Goal: Participate in discussion: Engage in conversation with other users on a specific topic

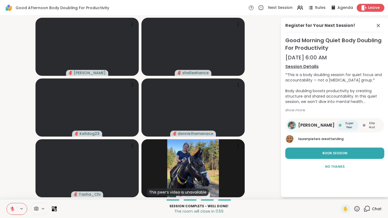
click at [377, 8] on span "Leave" at bounding box center [374, 8] width 12 height 6
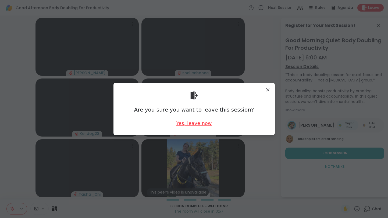
click at [195, 124] on div "Yes, leave now" at bounding box center [193, 123] width 35 height 7
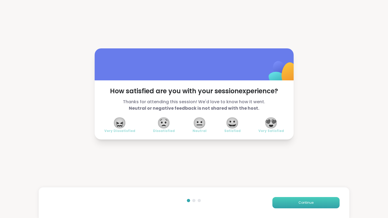
click at [306, 205] on span "Continue" at bounding box center [305, 202] width 15 height 5
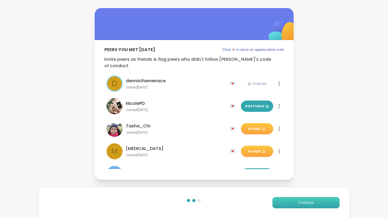
click at [306, 205] on span "Continue" at bounding box center [305, 202] width 15 height 5
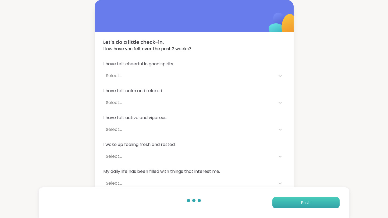
click at [306, 205] on span "Finish" at bounding box center [305, 202] width 9 height 5
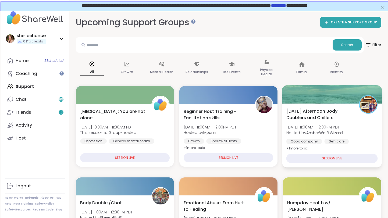
click at [375, 137] on div "Wednesday Afternoon Body Doublers and Chillers! Wed, Sep 10 | 11:00AM - 12:30PM…" at bounding box center [331, 130] width 91 height 44
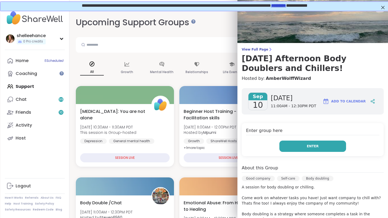
click at [296, 150] on button "Enter" at bounding box center [312, 145] width 67 height 11
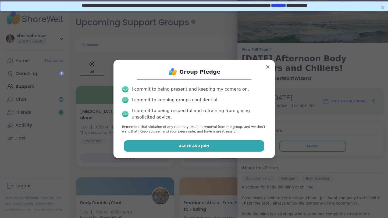
click at [175, 144] on button "Agree and Join" at bounding box center [194, 145] width 140 height 11
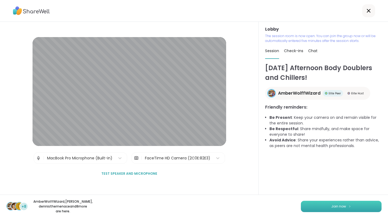
click at [334, 210] on button "Join now" at bounding box center [341, 206] width 81 height 11
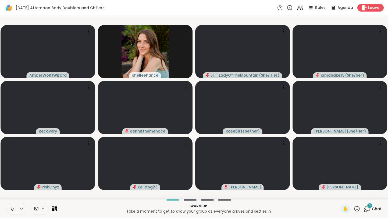
click at [11, 210] on icon at bounding box center [12, 208] width 5 height 5
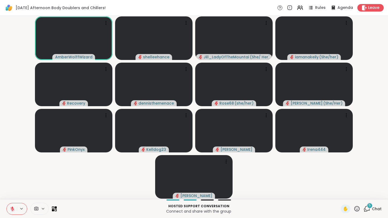
click at [11, 210] on icon at bounding box center [12, 209] width 4 height 4
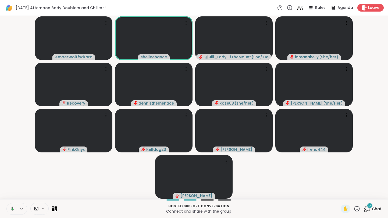
click at [10, 211] on button at bounding box center [11, 208] width 11 height 11
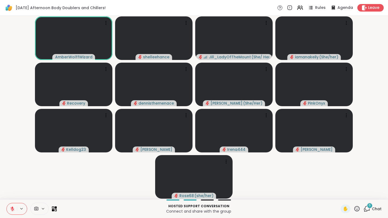
click at [10, 211] on button at bounding box center [12, 208] width 10 height 11
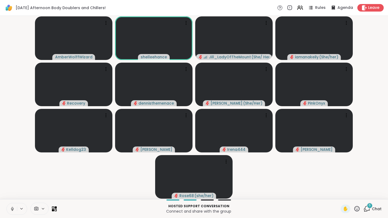
click at [10, 211] on button at bounding box center [12, 208] width 10 height 11
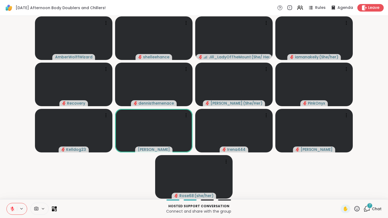
click at [10, 211] on button at bounding box center [12, 208] width 10 height 11
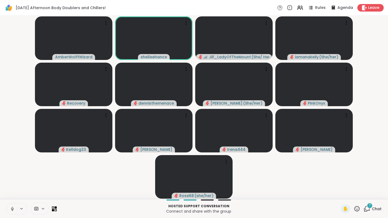
click at [10, 211] on button at bounding box center [12, 208] width 10 height 11
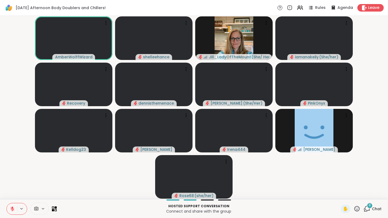
click at [377, 207] on span "Chat" at bounding box center [376, 208] width 10 height 5
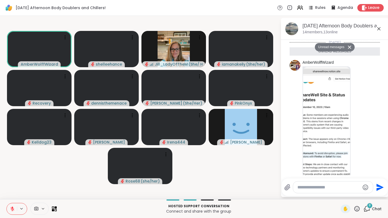
scroll to position [395, 0]
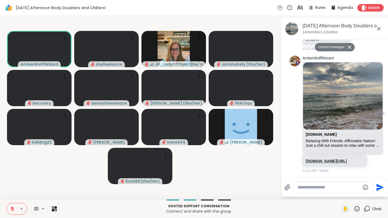
click at [324, 159] on link "[DOMAIN_NAME][URL]" at bounding box center [325, 161] width 41 height 4
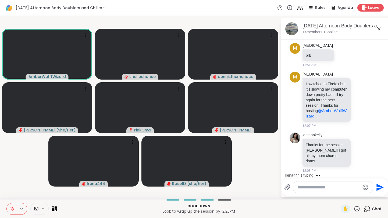
scroll to position [898, 0]
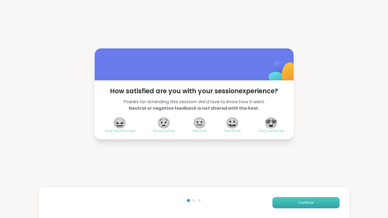
click at [306, 204] on span "Continue" at bounding box center [305, 202] width 15 height 5
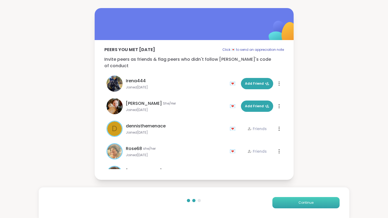
click at [306, 204] on span "Continue" at bounding box center [305, 202] width 15 height 5
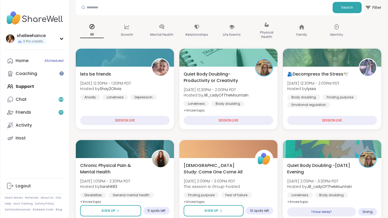
scroll to position [33, 0]
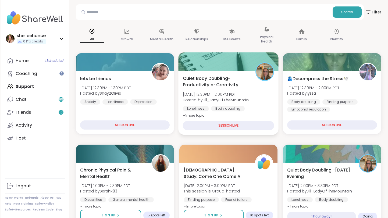
click at [266, 105] on div "Quiet Body Doubling- Productivity or Creativity Wed, Sep 10 | 12:30PM - 2:00PM …" at bounding box center [227, 97] width 91 height 44
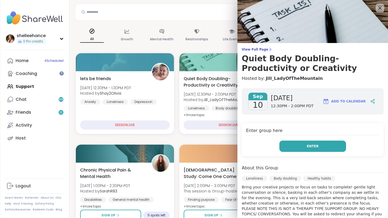
click at [291, 147] on button "Enter" at bounding box center [312, 145] width 67 height 11
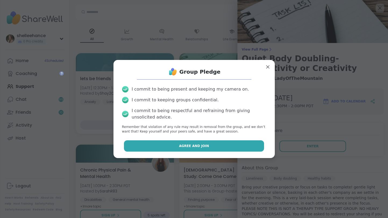
click at [147, 150] on button "Agree and Join" at bounding box center [194, 145] width 140 height 11
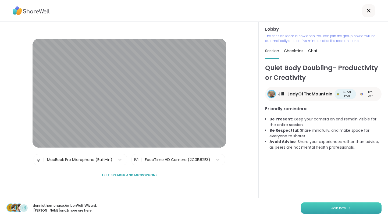
click at [337, 208] on button "Join now" at bounding box center [341, 207] width 81 height 11
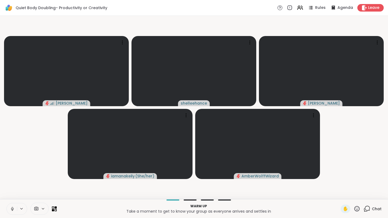
click at [10, 210] on icon at bounding box center [12, 208] width 5 height 5
click at [12, 207] on icon at bounding box center [13, 207] width 2 height 2
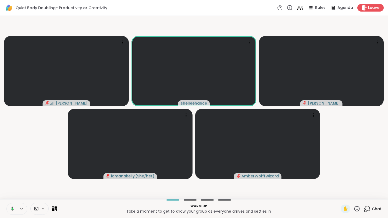
click at [10, 211] on icon at bounding box center [11, 208] width 5 height 5
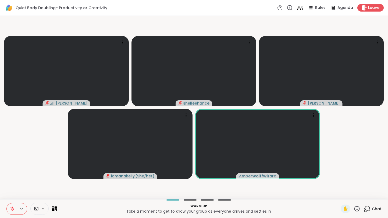
click at [9, 208] on button at bounding box center [12, 208] width 10 height 11
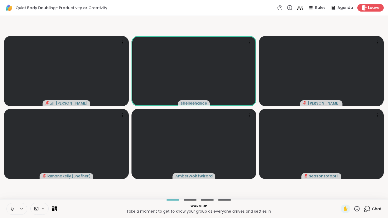
click at [10, 211] on button at bounding box center [12, 208] width 10 height 11
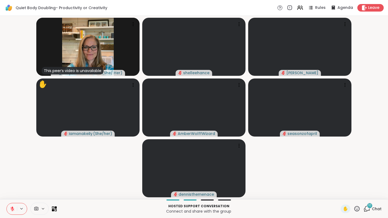
click at [379, 209] on span "Chat" at bounding box center [376, 208] width 10 height 5
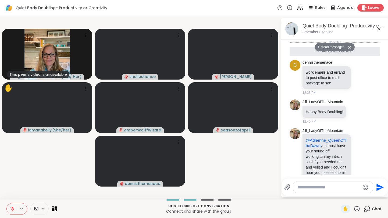
scroll to position [436, 0]
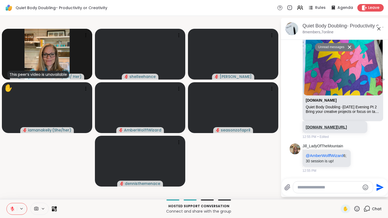
click at [321, 125] on link "[DOMAIN_NAME][URL]" at bounding box center [325, 127] width 41 height 4
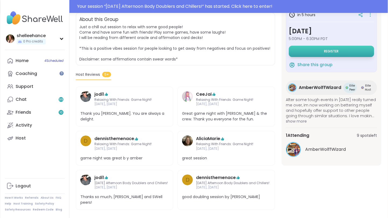
scroll to position [115, 0]
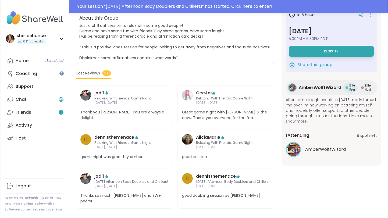
click at [323, 151] on span "AmberWolffWizard" at bounding box center [325, 149] width 41 height 6
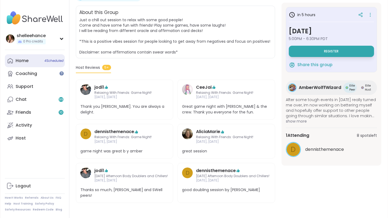
scroll to position [102, 0]
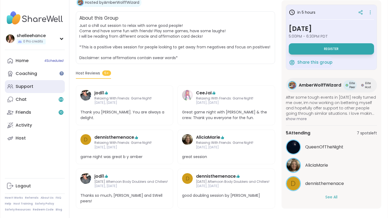
click at [45, 89] on link "Support" at bounding box center [35, 86] width 60 height 13
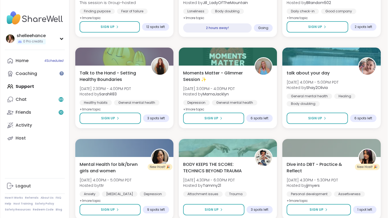
scroll to position [0, 1]
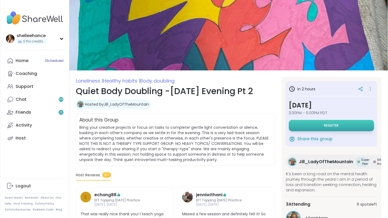
click at [330, 128] on button "Register" at bounding box center [330, 125] width 85 height 11
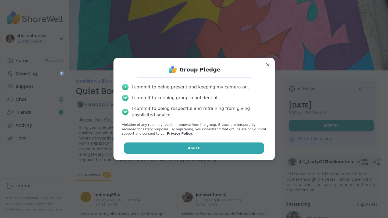
click at [165, 150] on button "Agree" at bounding box center [194, 147] width 140 height 11
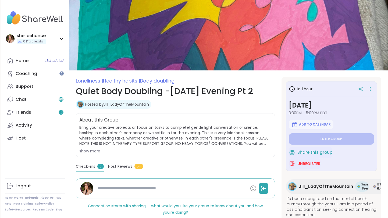
type textarea "*"
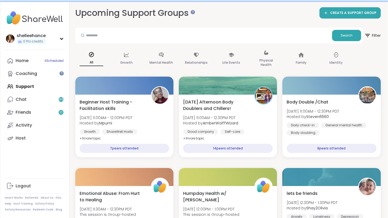
scroll to position [9, 1]
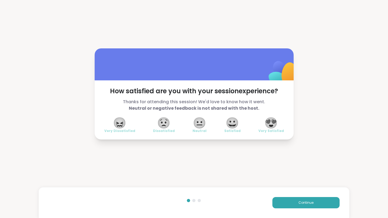
drag, startPoint x: 306, startPoint y: 204, endPoint x: 306, endPoint y: 191, distance: 13.2
click at [306, 205] on button "Continue" at bounding box center [305, 202] width 67 height 11
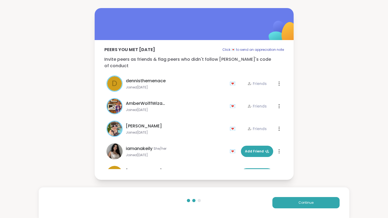
click at [306, 212] on div "Continue" at bounding box center [194, 202] width 310 height 31
click at [307, 210] on div "Continue" at bounding box center [194, 202] width 310 height 31
click at [307, 206] on button "Continue" at bounding box center [305, 202] width 67 height 11
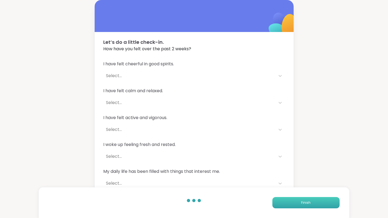
click at [307, 206] on button "Finish" at bounding box center [305, 202] width 67 height 11
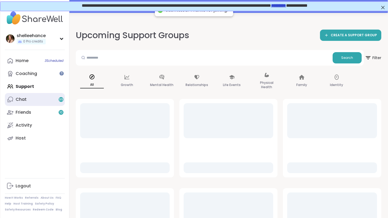
click at [44, 95] on link "Chat 99" at bounding box center [35, 99] width 60 height 13
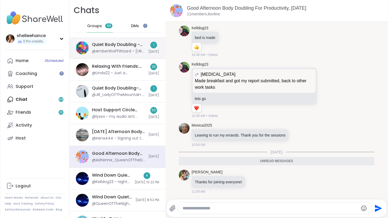
click at [140, 51] on div "@AmberWolffWizard - https://sharewellnow.com/session/73e0870f-52e4-4ff4-8f4d-5f…" at bounding box center [118, 51] width 53 height 5
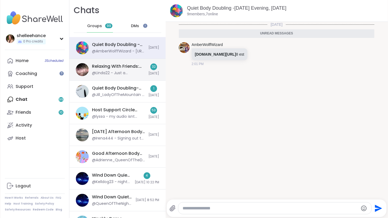
click at [140, 73] on div "@Linda22 - Just a question...It is dated [DATE]?" at bounding box center [118, 72] width 53 height 5
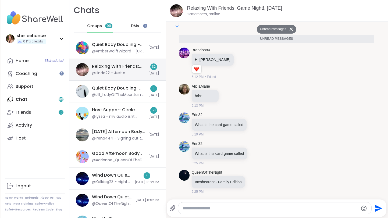
scroll to position [1226, 0]
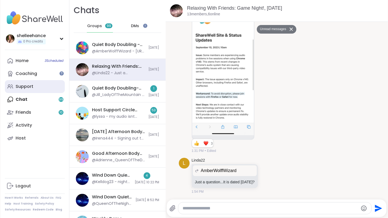
click at [51, 85] on link "Support" at bounding box center [35, 86] width 60 height 13
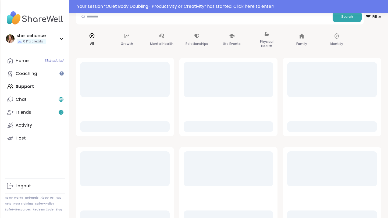
scroll to position [44, 0]
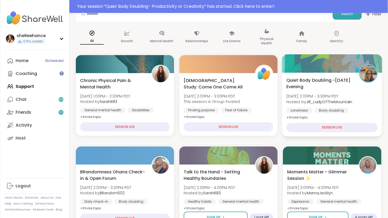
click at [370, 110] on div "Loneliness Body doubling Healthy habits" at bounding box center [331, 114] width 91 height 13
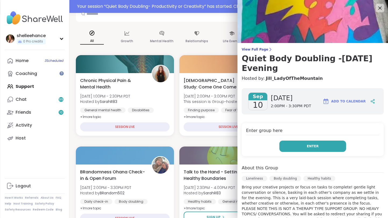
click at [290, 144] on button "Enter" at bounding box center [312, 145] width 67 height 11
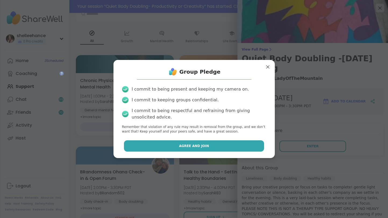
click at [176, 142] on button "Agree and Join" at bounding box center [194, 145] width 140 height 11
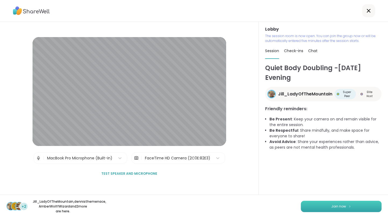
click at [324, 203] on button "Join now" at bounding box center [341, 206] width 81 height 11
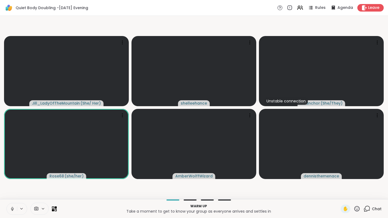
click at [10, 209] on icon at bounding box center [12, 208] width 5 height 5
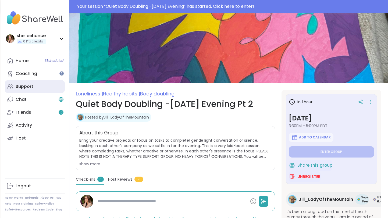
click at [57, 85] on link "Support" at bounding box center [35, 86] width 60 height 13
type textarea "*"
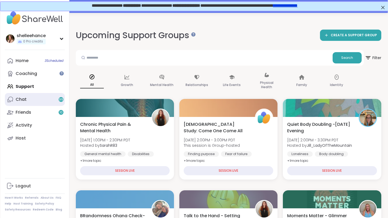
click at [46, 98] on link "Chat 99" at bounding box center [35, 99] width 60 height 13
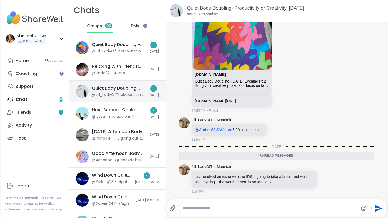
click at [136, 93] on div "@Jill_LadyOfTheMountain - just resolved an issue with the IRS... going to take …" at bounding box center [118, 94] width 53 height 5
click at [139, 93] on div "@Jill_LadyOfTheMountain - just resolved an issue with the IRS... going to take …" at bounding box center [118, 94] width 53 height 5
click at [142, 90] on div "Quiet Body Doubling- Productivity or Creativity, [DATE]" at bounding box center [118, 88] width 53 height 6
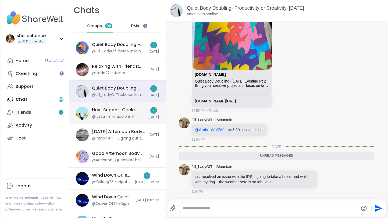
click at [143, 112] on div "Host Support Circle (have hosted 1+ session), [DATE]" at bounding box center [118, 110] width 53 height 6
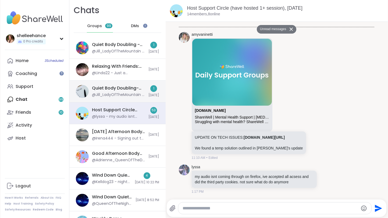
scroll to position [3393, 0]
click at [144, 97] on div "@Jill_LadyOfTheMountain - just resolved an issue with the IRS... going to take …" at bounding box center [118, 94] width 53 height 5
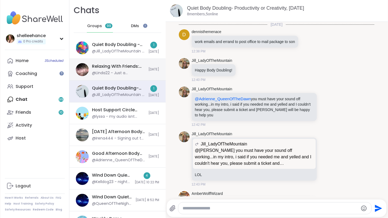
scroll to position [362, 0]
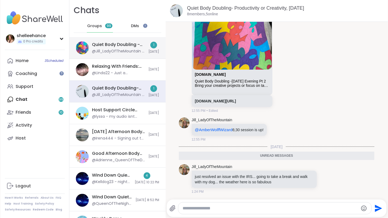
click at [126, 52] on div "@Jill_LadyOfTheMountain - [URL][DOMAIN_NAME]" at bounding box center [118, 51] width 53 height 5
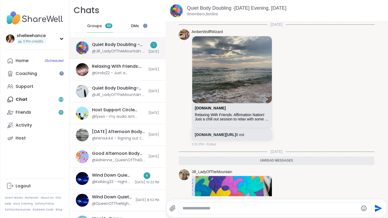
scroll to position [103, 0]
